Goal: Task Accomplishment & Management: Manage account settings

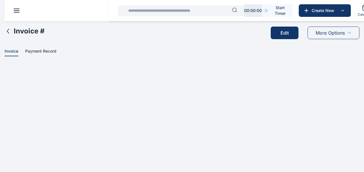
click at [7, 31] on icon at bounding box center [8, 31] width 7 height 7
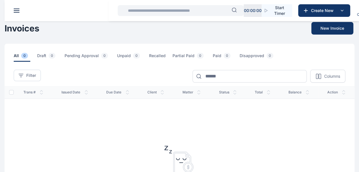
click at [17, 9] on span at bounding box center [17, 9] width 6 height 1
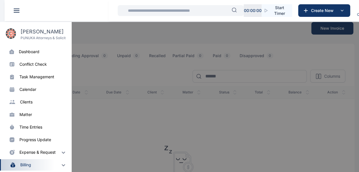
click at [25, 54] on div "dashboard" at bounding box center [29, 52] width 21 height 6
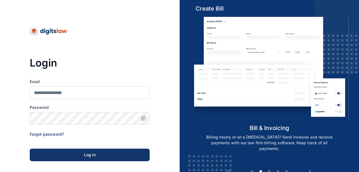
click at [159, 130] on div "Login Email Password Forgot password? Log in SSO Log in Don't have an account? …" at bounding box center [90, 130] width 180 height 261
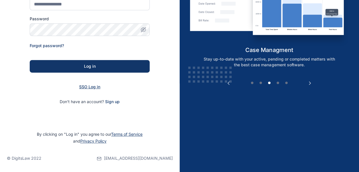
click at [93, 85] on span "SSO Log in" at bounding box center [89, 86] width 21 height 5
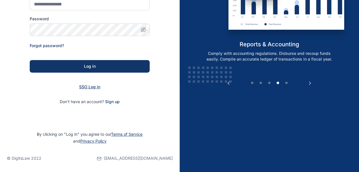
click at [92, 87] on span "SSO Log in" at bounding box center [89, 86] width 21 height 5
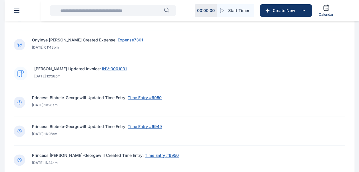
scroll to position [257, 0]
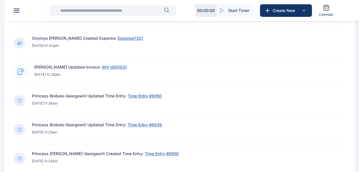
click at [122, 67] on span "INV-0001031" at bounding box center [114, 67] width 25 height 5
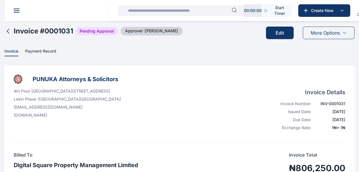
click at [339, 31] on span "More Options" at bounding box center [325, 32] width 29 height 7
click at [6, 31] on icon at bounding box center [8, 31] width 7 height 7
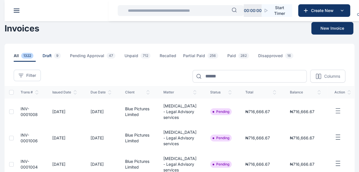
click at [49, 55] on span "Draft 9" at bounding box center [53, 57] width 21 height 9
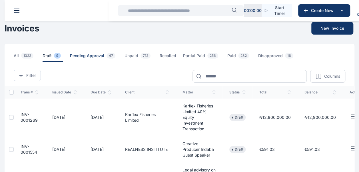
click at [92, 58] on span "Pending Approval 47" at bounding box center [94, 57] width 48 height 9
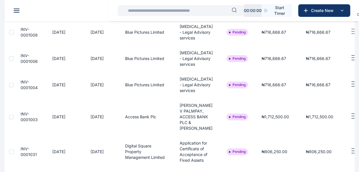
scroll to position [86, 0]
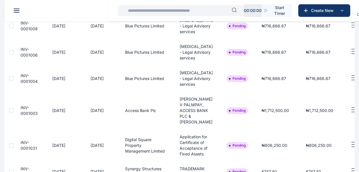
click at [352, 145] on line "button" at bounding box center [354, 145] width 4 height 0
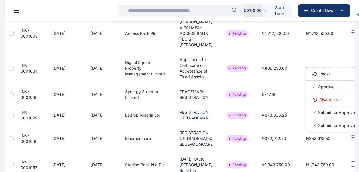
scroll to position [172, 0]
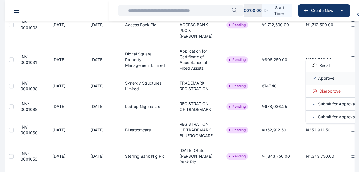
click at [354, 72] on div "Approve" at bounding box center [334, 78] width 57 height 13
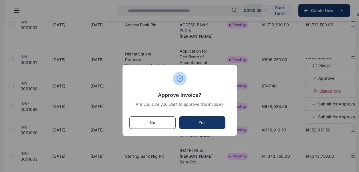
click at [156, 126] on button "No" at bounding box center [153, 122] width 46 height 13
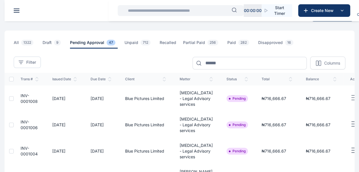
scroll to position [0, 0]
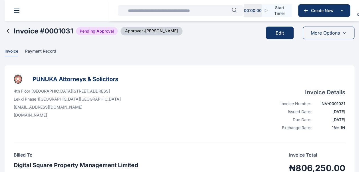
click at [7, 31] on icon at bounding box center [8, 31] width 7 height 7
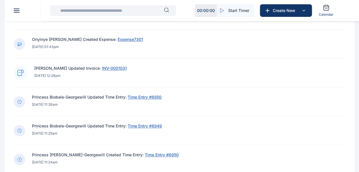
scroll to position [257, 0]
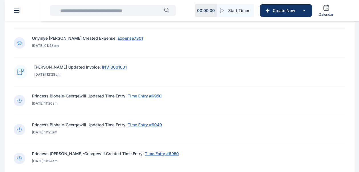
click at [122, 66] on span "INV-0001031" at bounding box center [114, 67] width 25 height 5
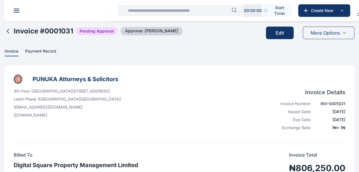
click at [288, 33] on button "Edit" at bounding box center [280, 33] width 28 height 13
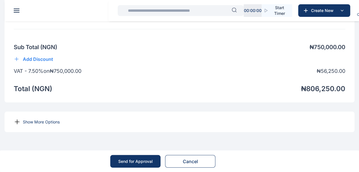
scroll to position [509, 0]
click at [34, 123] on p "Show More Options" at bounding box center [41, 122] width 37 height 6
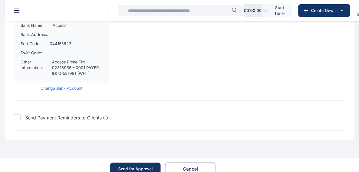
scroll to position [802, 0]
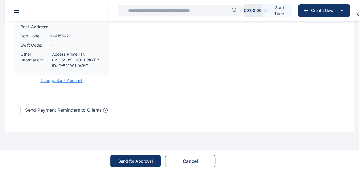
click at [142, 161] on div "Send for Approval" at bounding box center [135, 161] width 35 height 6
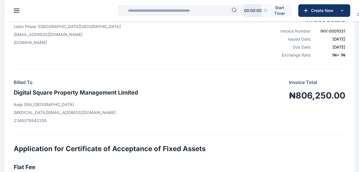
scroll to position [86, 0]
